Goal: Use online tool/utility

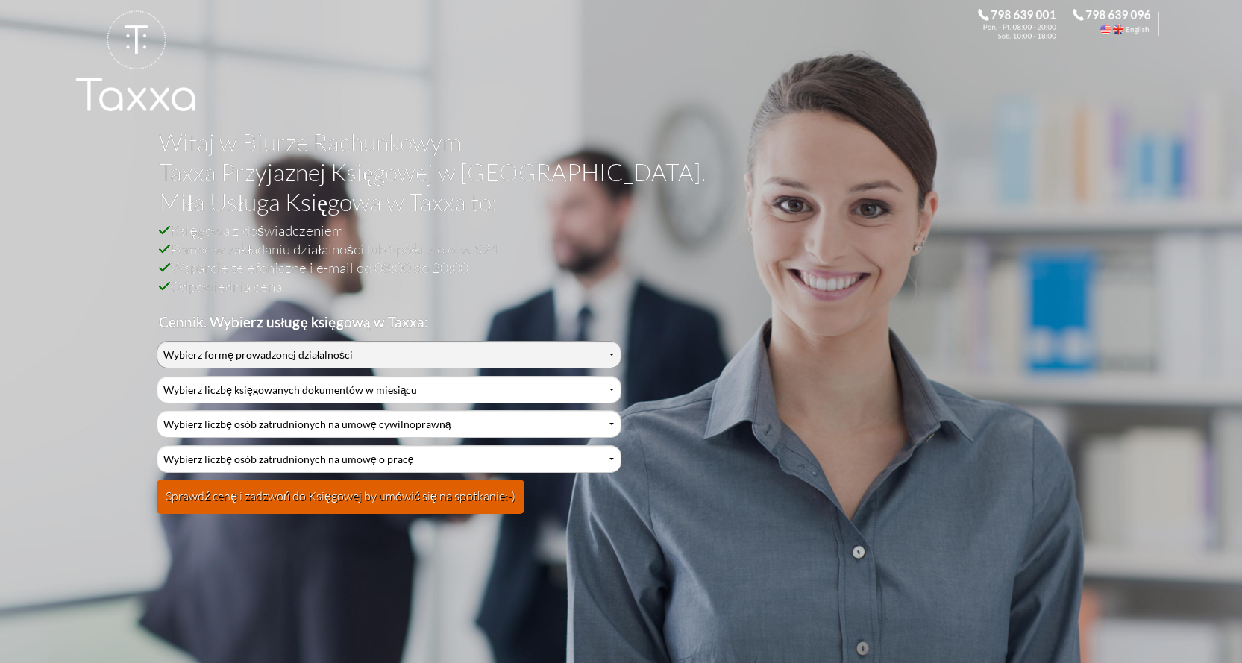
click at [211, 348] on select "Wybierz formę prowadzonej działalności Działalność jednoosobowa Działalność jed…" at bounding box center [389, 355] width 464 height 28
select select "2"
click at [157, 341] on select "Wybierz formę prowadzonej działalności Działalność jednoosobowa Działalność jed…" at bounding box center [389, 355] width 464 height 28
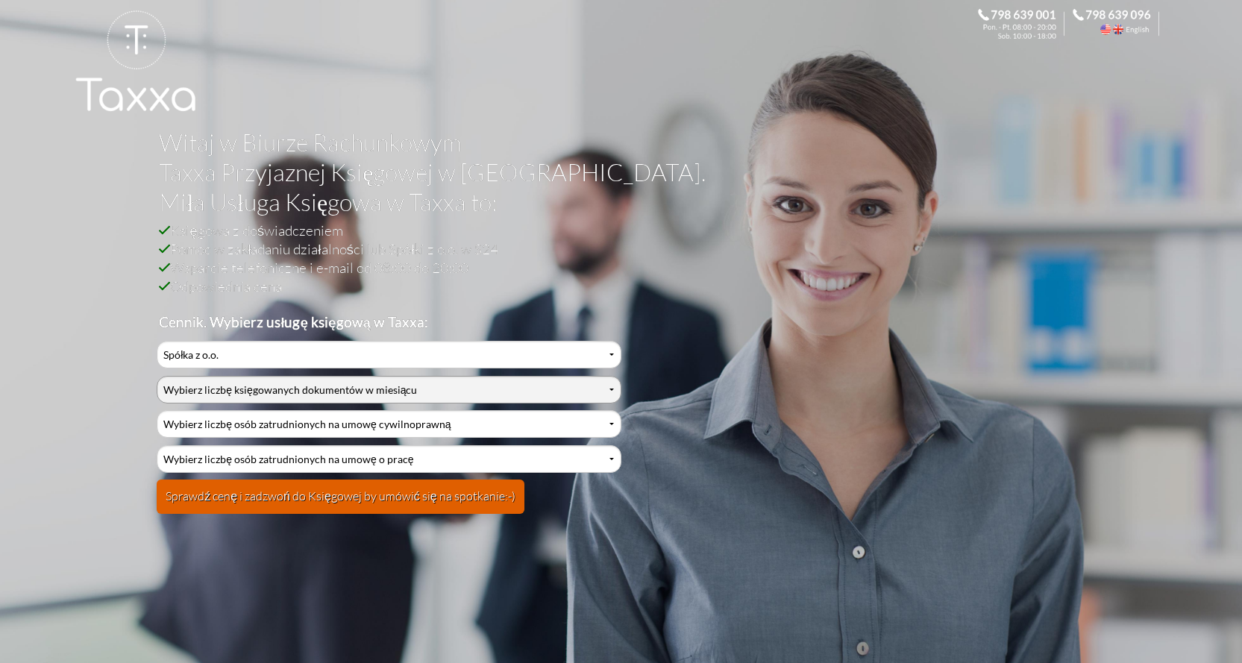
click at [231, 392] on select "Wybierz liczbę księgowanych dokumentów w miesiącu 0-1 2-3 4-5 6-10 11-20 21-30 …" at bounding box center [389, 390] width 464 height 28
select select "4"
click at [157, 376] on select "Wybierz liczbę księgowanych dokumentów w miesiącu 0-1 2-3 4-5 6-10 11-20 21-30 …" at bounding box center [389, 390] width 464 height 28
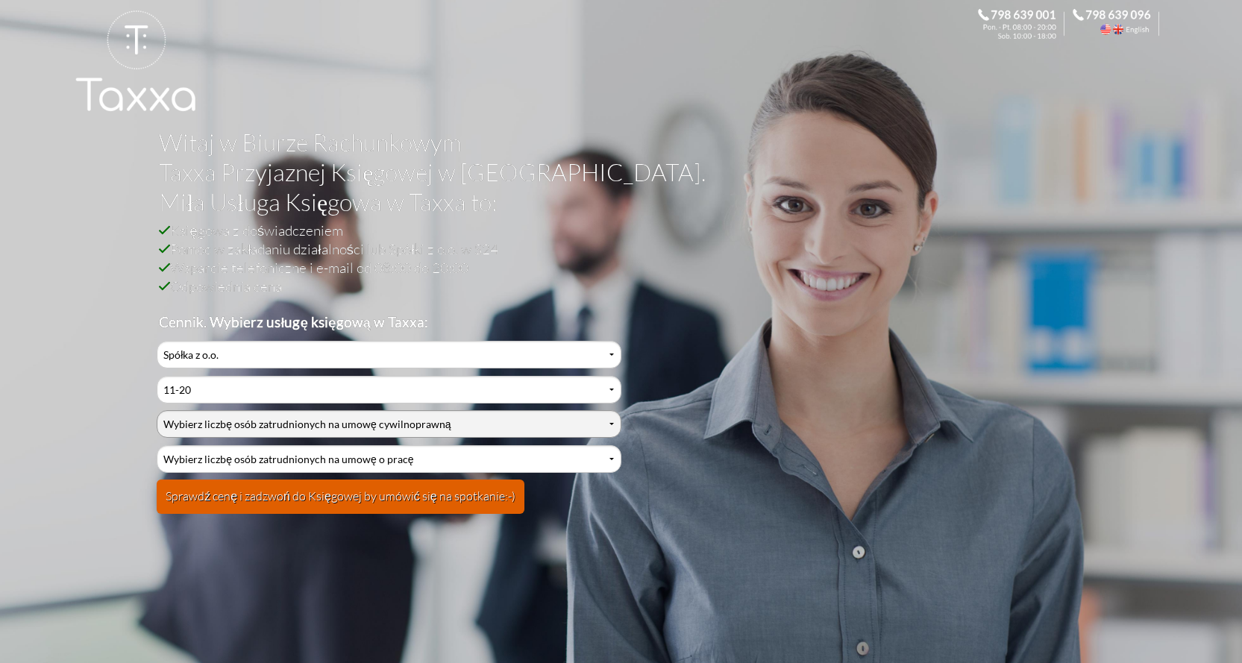
click at [251, 421] on select "Wybierz liczbę osób zatrudnionych na umowę cywilnoprawną 0 1 2 3 4 5 6 7 8 9 10…" at bounding box center [389, 424] width 464 height 28
select select "3"
click at [157, 410] on select "Wybierz liczbę osób zatrudnionych na umowę cywilnoprawną 0 1 2 3 4 5 6 7 8 9 10…" at bounding box center [389, 424] width 464 height 28
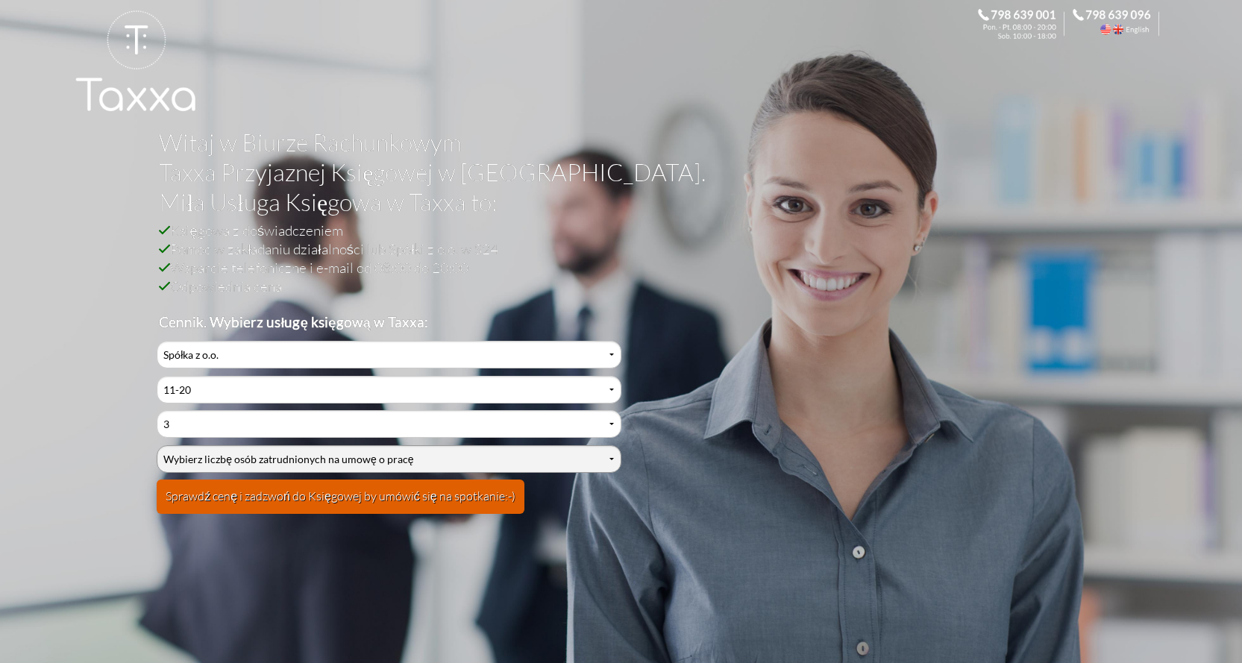
click at [251, 454] on select "Wybierz liczbę osób zatrudnionych na umowę o pracę 0 1 2 3 4 5 6 7 8 9 10 11 12…" at bounding box center [389, 459] width 464 height 28
select select "0"
click at [157, 445] on select "Wybierz liczbę osób zatrudnionych na umowę o pracę 0 1 2 3 4 5 6 7 8 9 10 11 12…" at bounding box center [389, 459] width 464 height 28
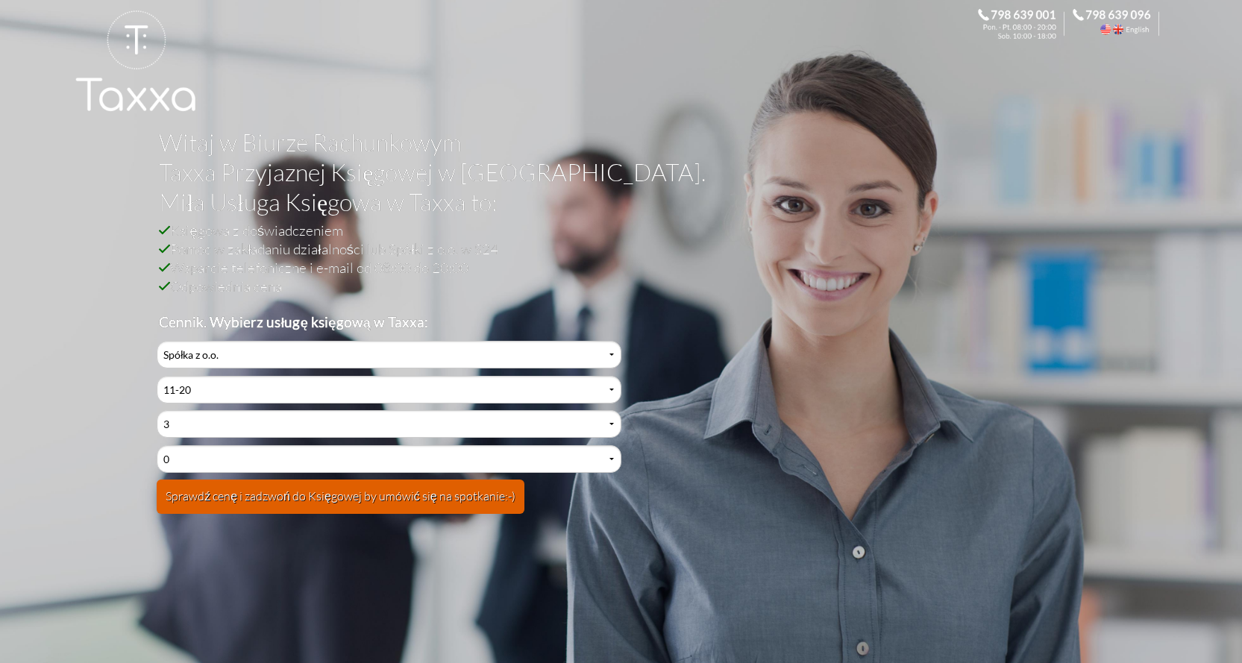
click at [383, 495] on button "Sprawdź cenę i zadzwoń do Księgowej by umówić się na spotkanie:-)" at bounding box center [341, 497] width 368 height 34
